Goal: Transaction & Acquisition: Purchase product/service

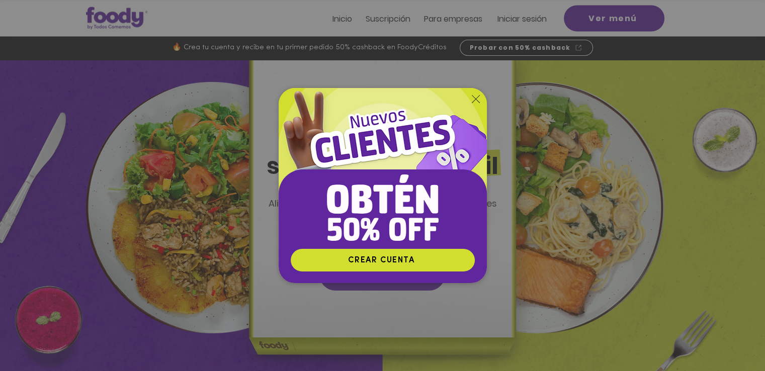
click at [474, 102] on icon "Volver al sitio" at bounding box center [476, 99] width 8 height 8
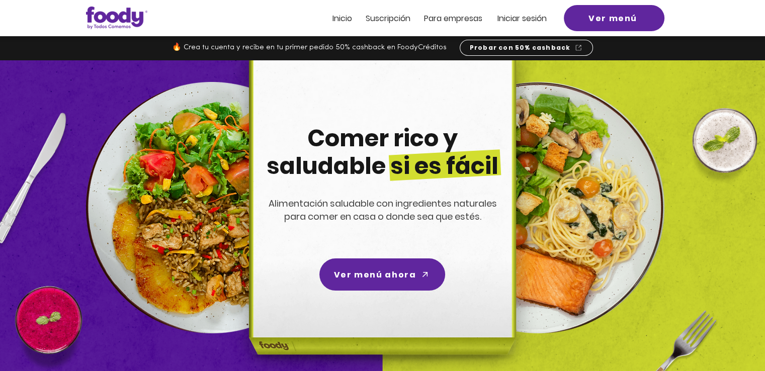
click at [530, 18] on span "Iniciar sesión" at bounding box center [522, 19] width 49 height 12
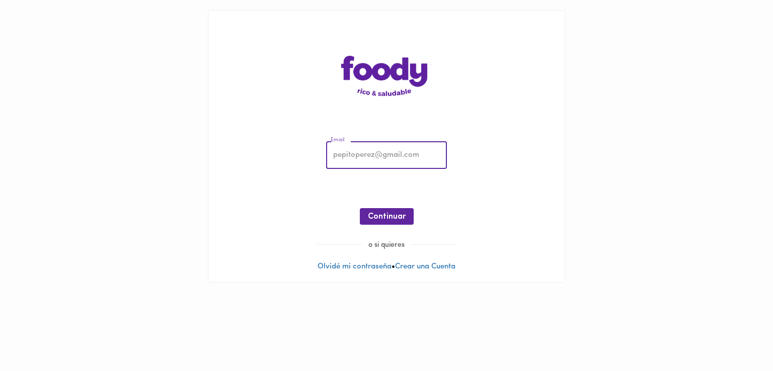
click at [412, 153] on input "email" at bounding box center [386, 156] width 121 height 28
type input "[EMAIL_ADDRESS][DOMAIN_NAME]"
click at [388, 214] on span "Continuar" at bounding box center [387, 217] width 38 height 10
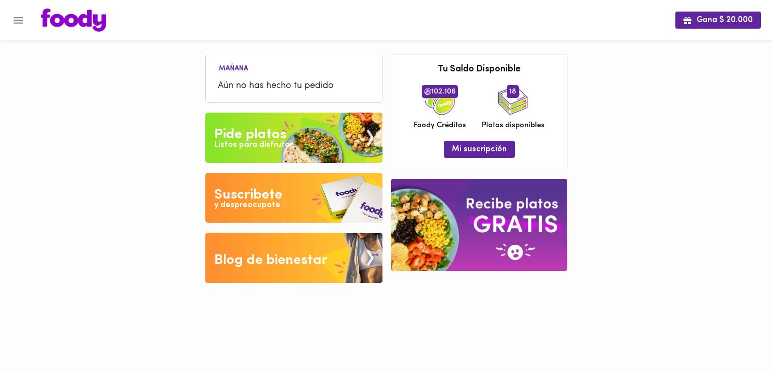
click at [275, 207] on div "y despreocupate" at bounding box center [247, 206] width 66 height 12
click at [312, 131] on img at bounding box center [293, 138] width 177 height 50
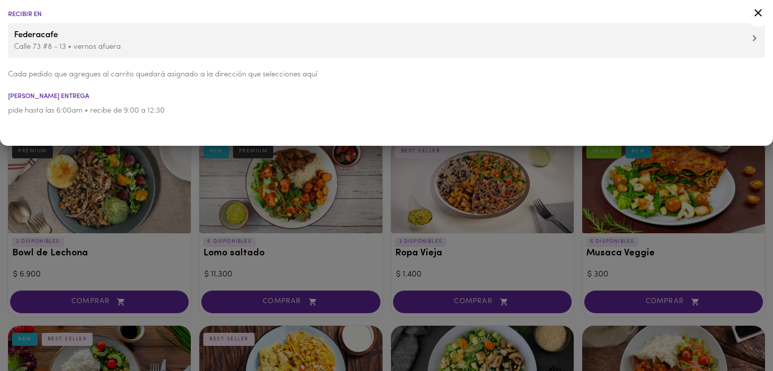
click at [756, 14] on icon at bounding box center [758, 13] width 8 height 8
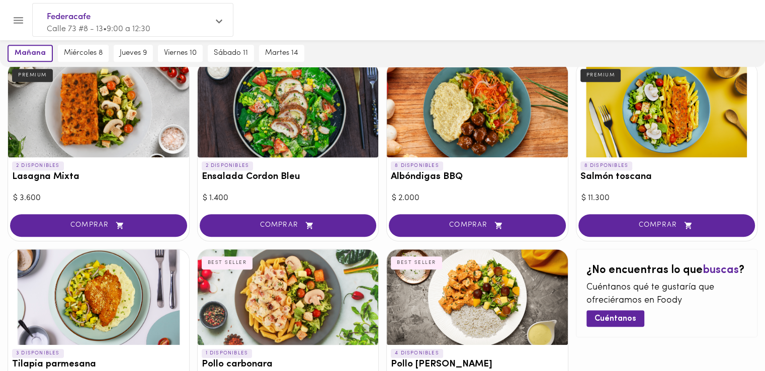
scroll to position [452, 0]
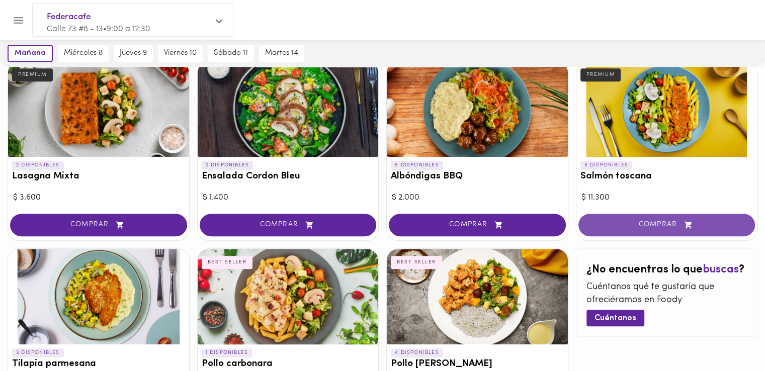
click at [651, 225] on span "COMPRAR" at bounding box center [667, 225] width 152 height 9
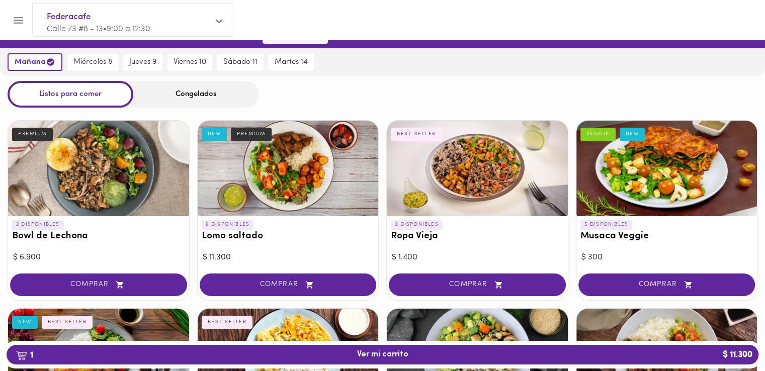
scroll to position [14, 0]
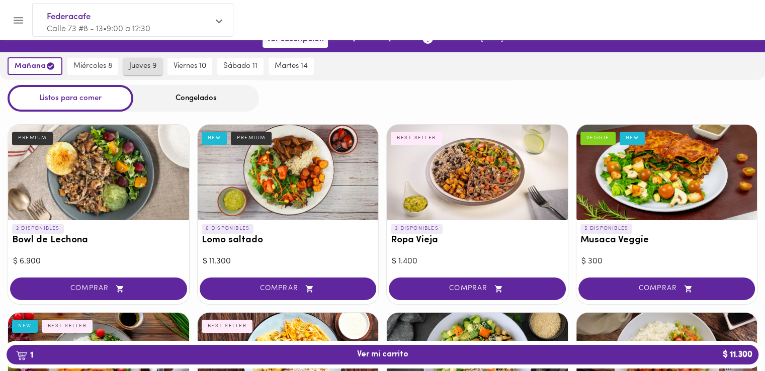
click at [146, 63] on span "jueves 9" at bounding box center [142, 66] width 27 height 9
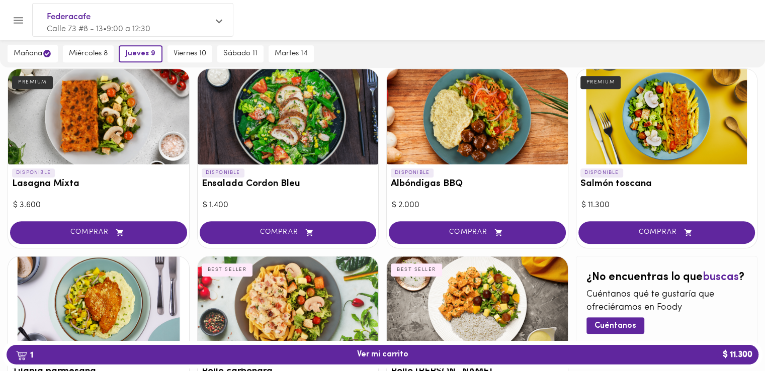
scroll to position [446, 0]
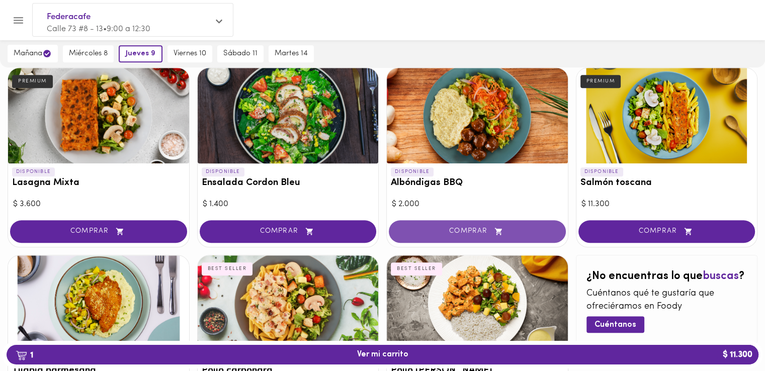
click at [439, 222] on button "COMPRAR" at bounding box center [477, 231] width 177 height 23
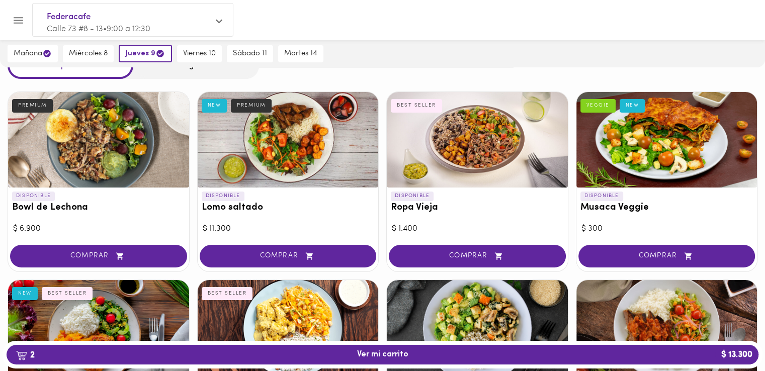
scroll to position [0, 0]
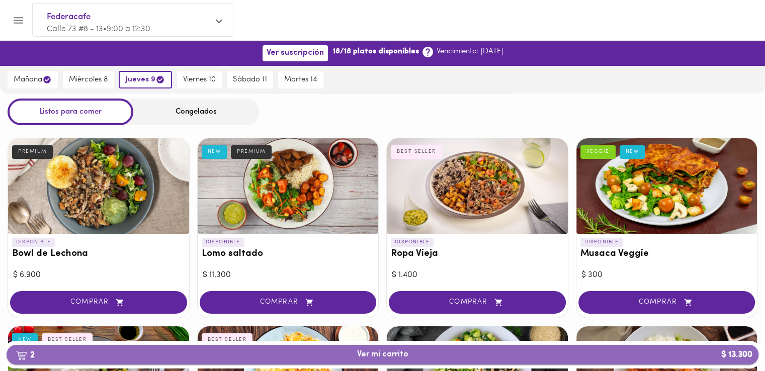
click at [281, 356] on span "2 Ver mi carrito $ 13.300" at bounding box center [383, 355] width 736 height 10
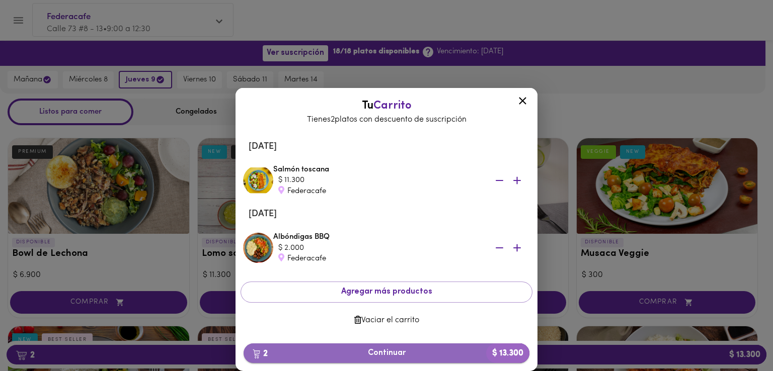
click at [452, 351] on span "2 Continuar $ 13.300" at bounding box center [387, 354] width 270 height 10
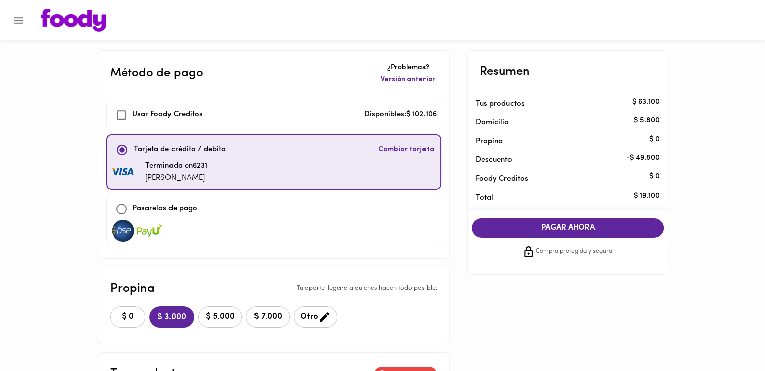
checkbox input "true"
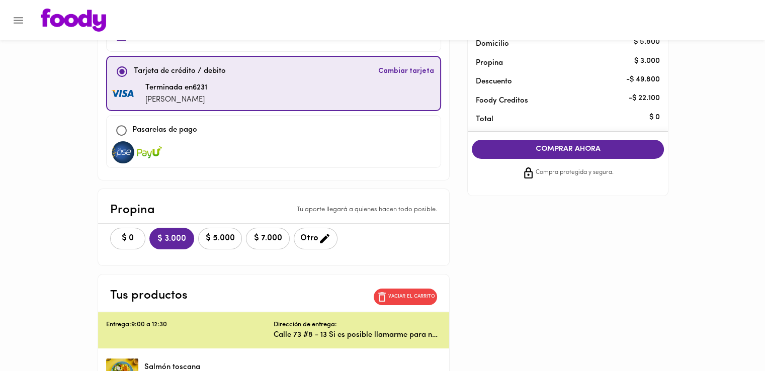
scroll to position [80, 0]
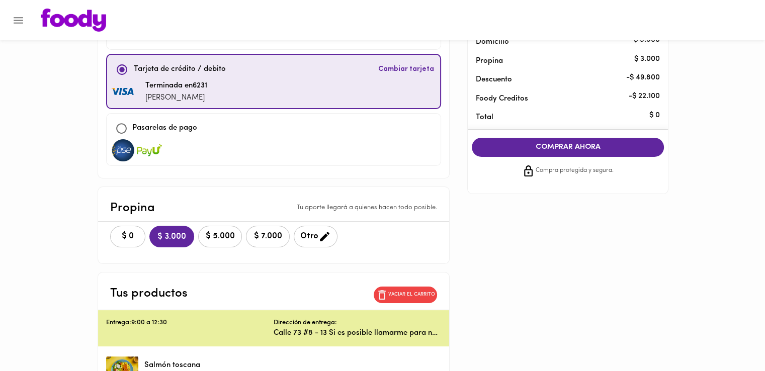
click at [130, 139] on img at bounding box center [123, 150] width 25 height 22
checkbox input "false"
checkbox input "true"
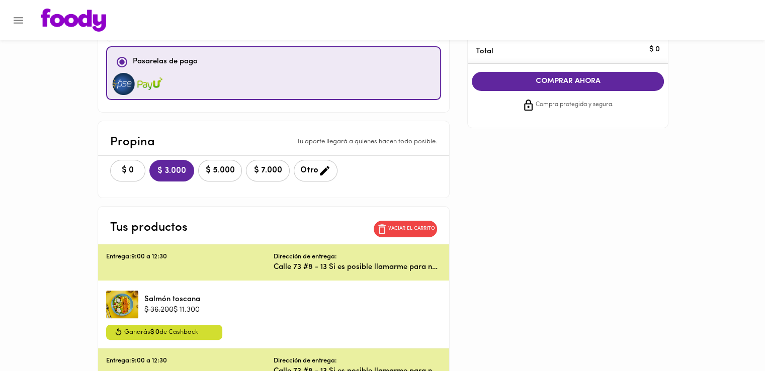
scroll to position [185, 0]
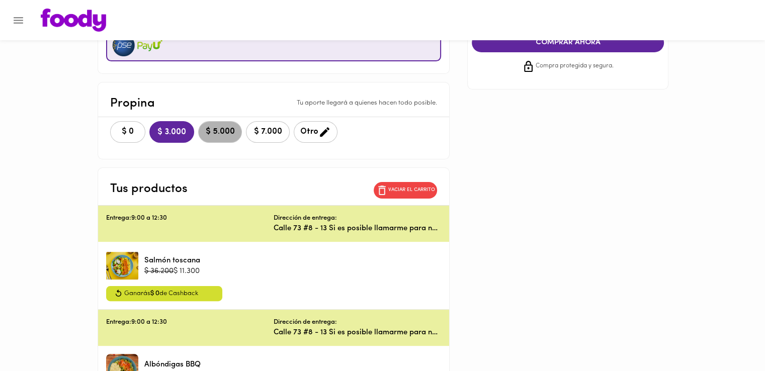
click at [217, 132] on span "$ 5.000" at bounding box center [220, 132] width 31 height 10
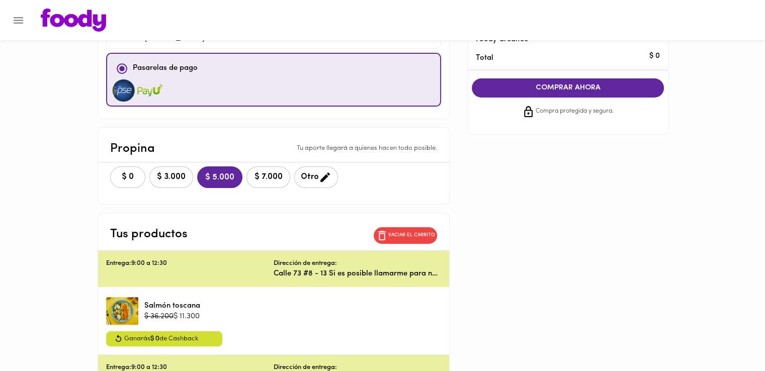
scroll to position [139, 0]
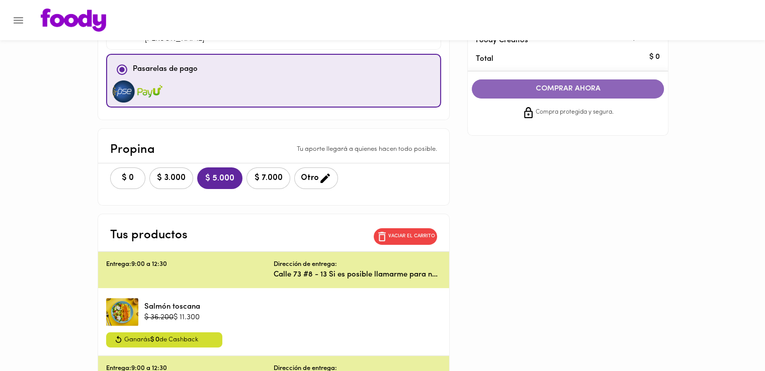
click at [574, 93] on span "COMPRAR AHORA" at bounding box center [568, 89] width 172 height 9
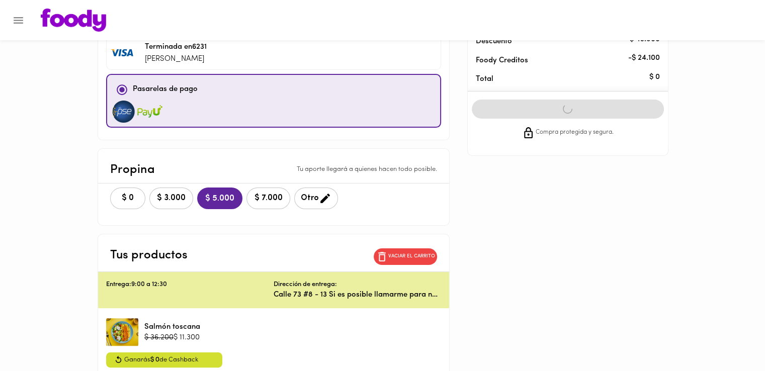
scroll to position [0, 0]
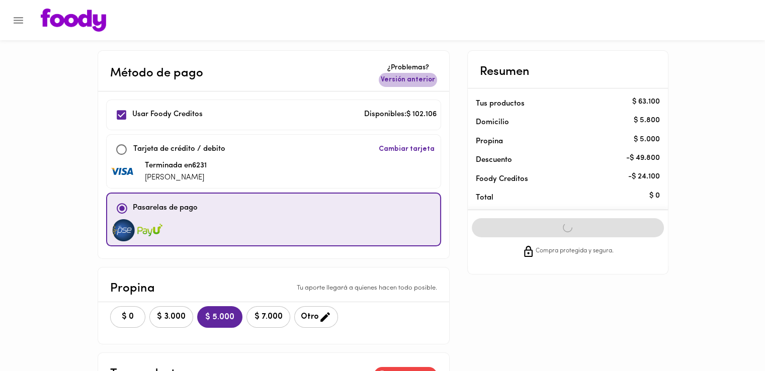
click at [411, 81] on span "Versión anterior" at bounding box center [408, 80] width 54 height 10
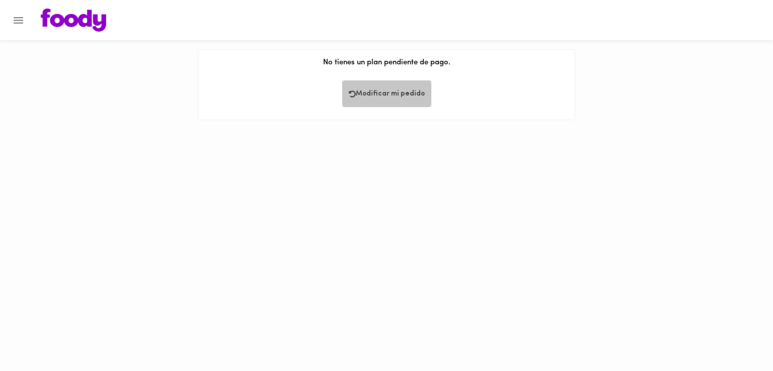
click at [388, 98] on span "Modificar mi pedido" at bounding box center [387, 94] width 76 height 9
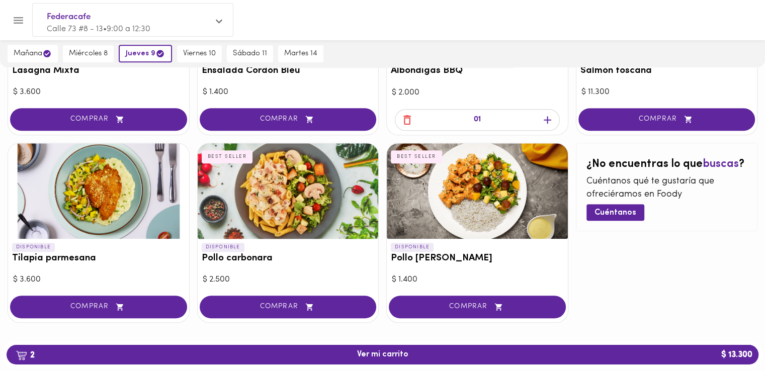
scroll to position [567, 0]
